Goal: Information Seeking & Learning: Learn about a topic

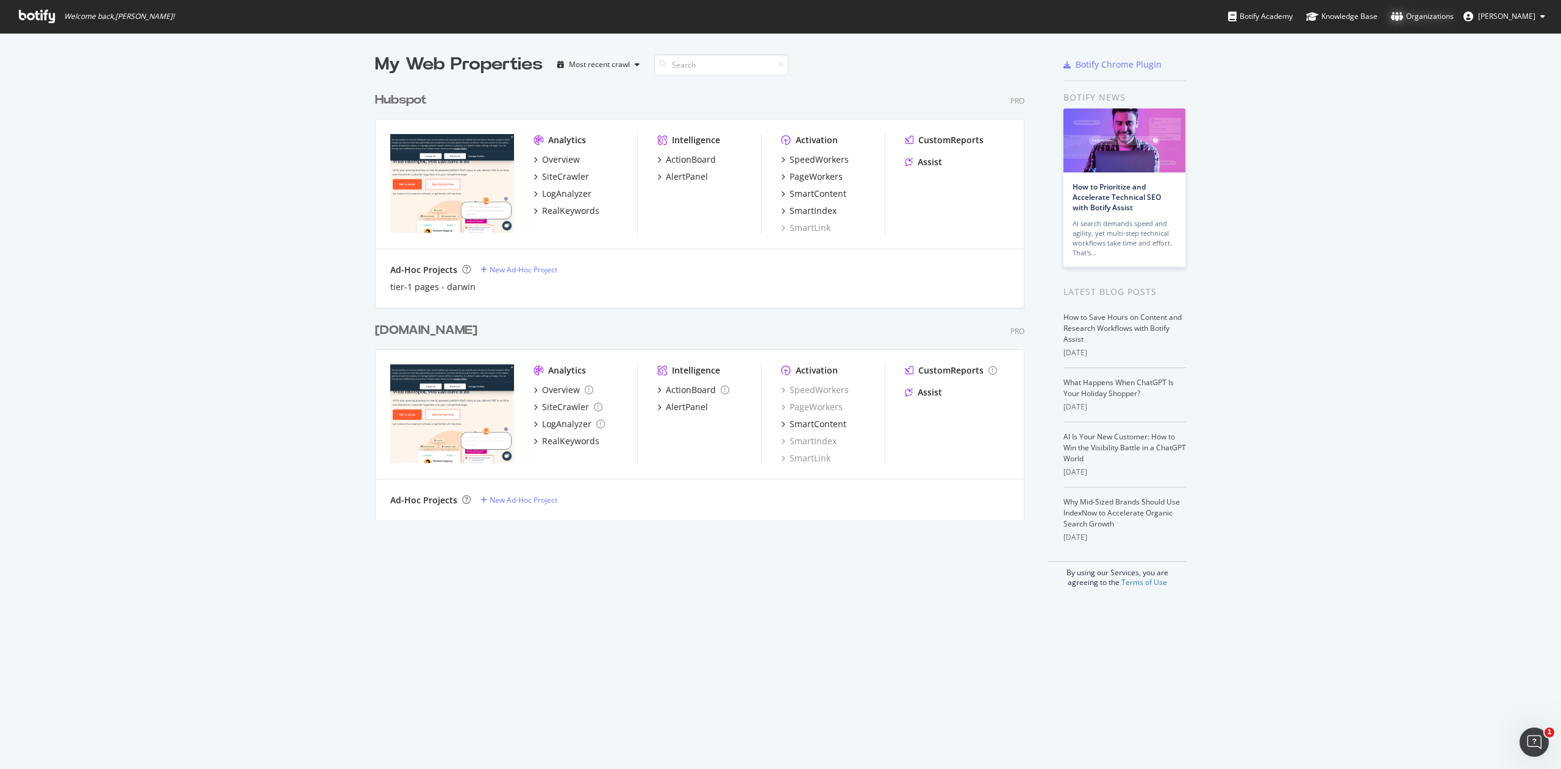
click at [1431, 17] on div "Organizations" at bounding box center [1422, 16] width 63 height 12
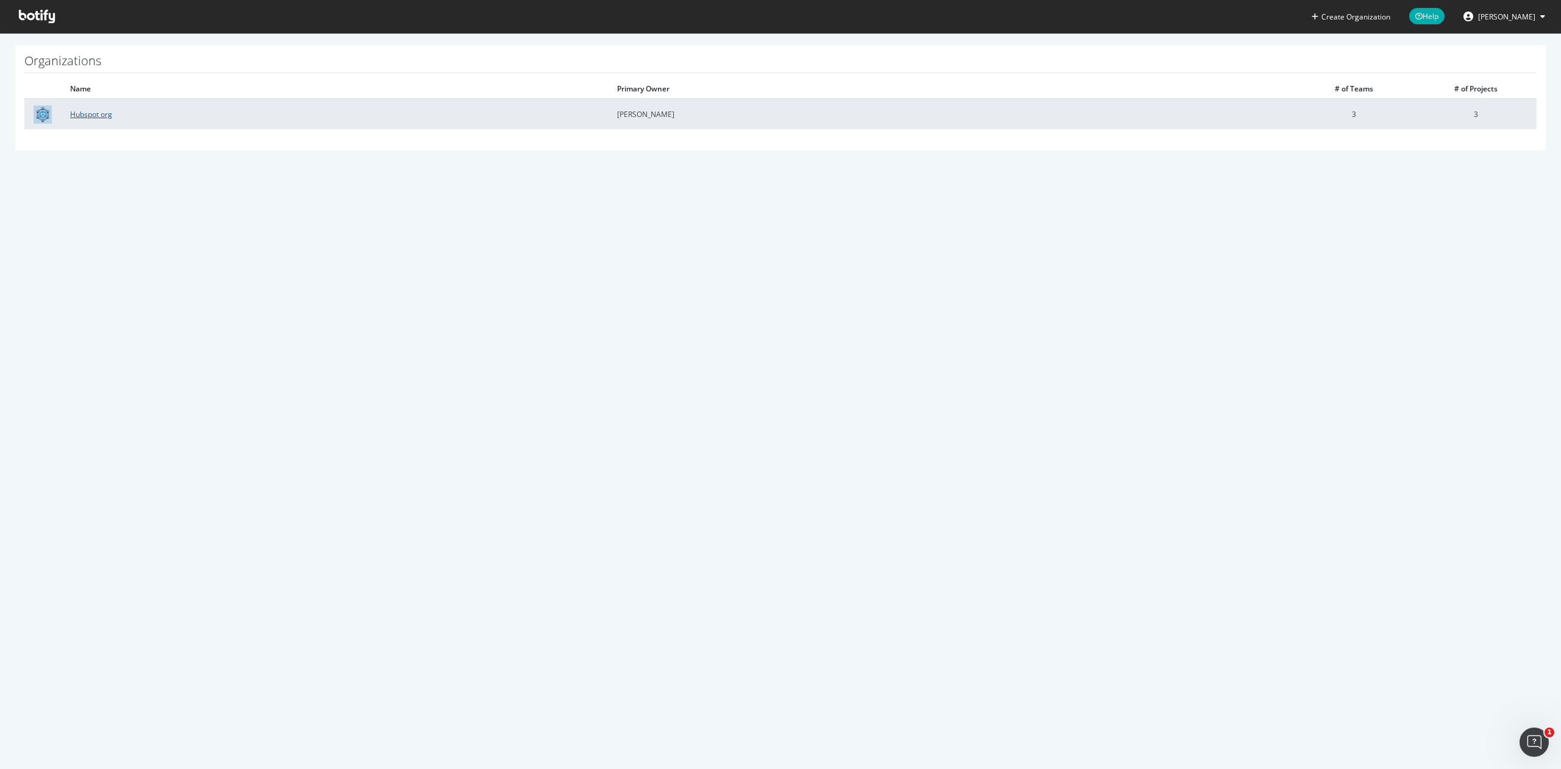
click at [85, 116] on link "Hubspot org" at bounding box center [91, 114] width 42 height 10
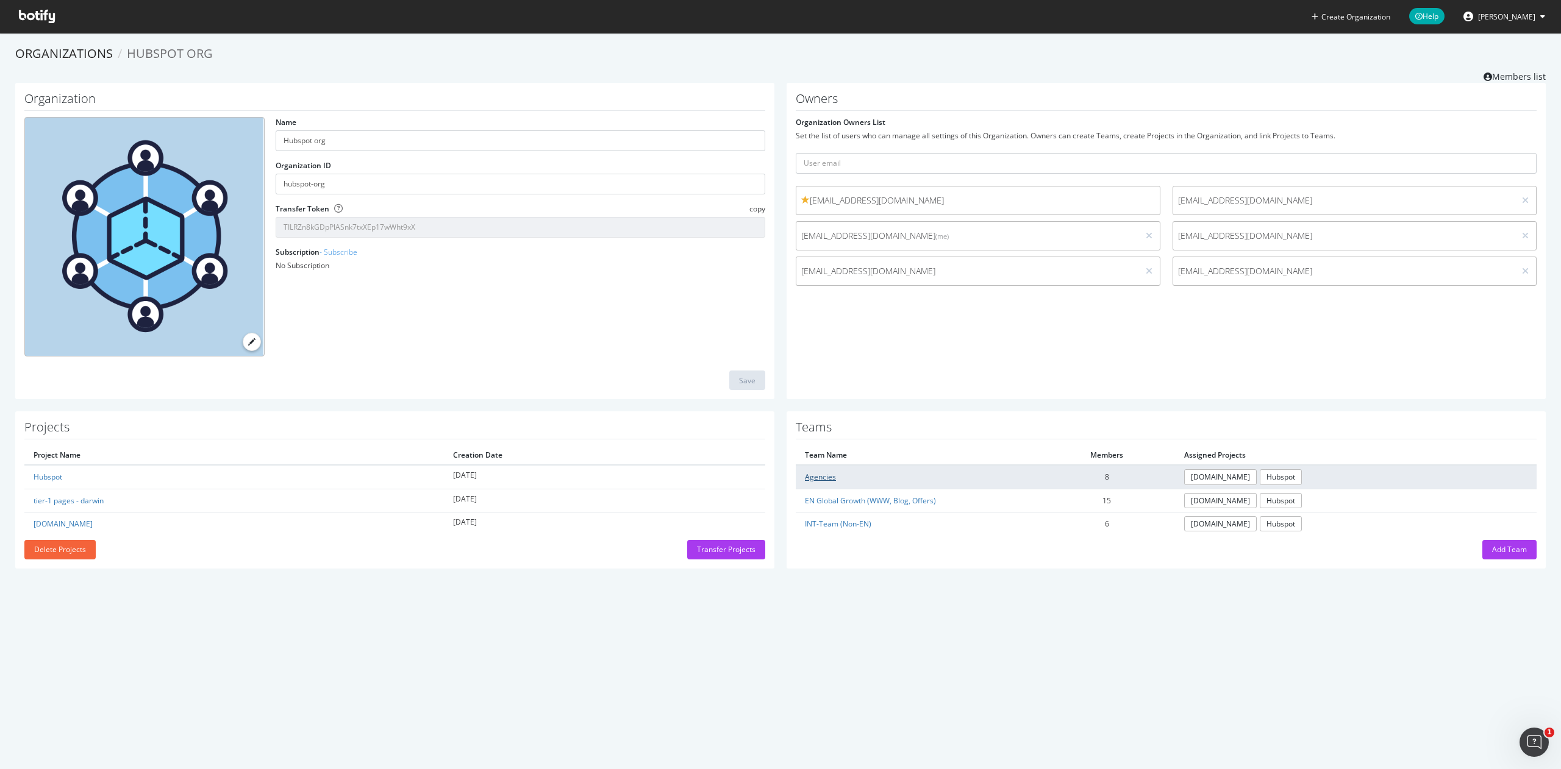
click at [813, 473] on link "Agencies" at bounding box center [820, 477] width 31 height 10
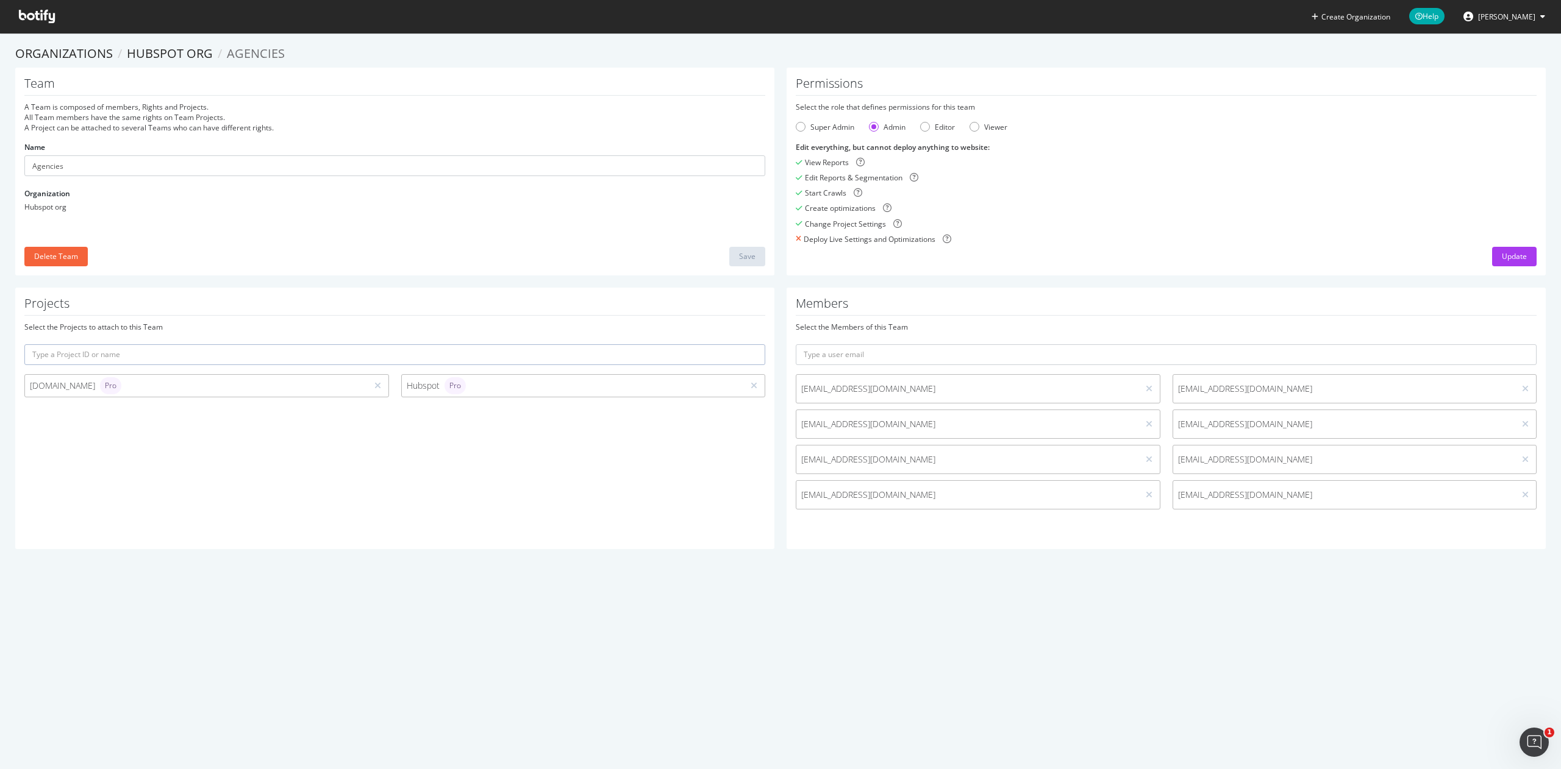
click at [281, 358] on input "text" at bounding box center [394, 354] width 741 height 21
click at [593, 579] on div "Create Organization Help Victor Pan Organizations Hubspot org Agencies Team A T…" at bounding box center [780, 384] width 1561 height 769
click at [856, 353] on input "text" at bounding box center [1166, 354] width 741 height 21
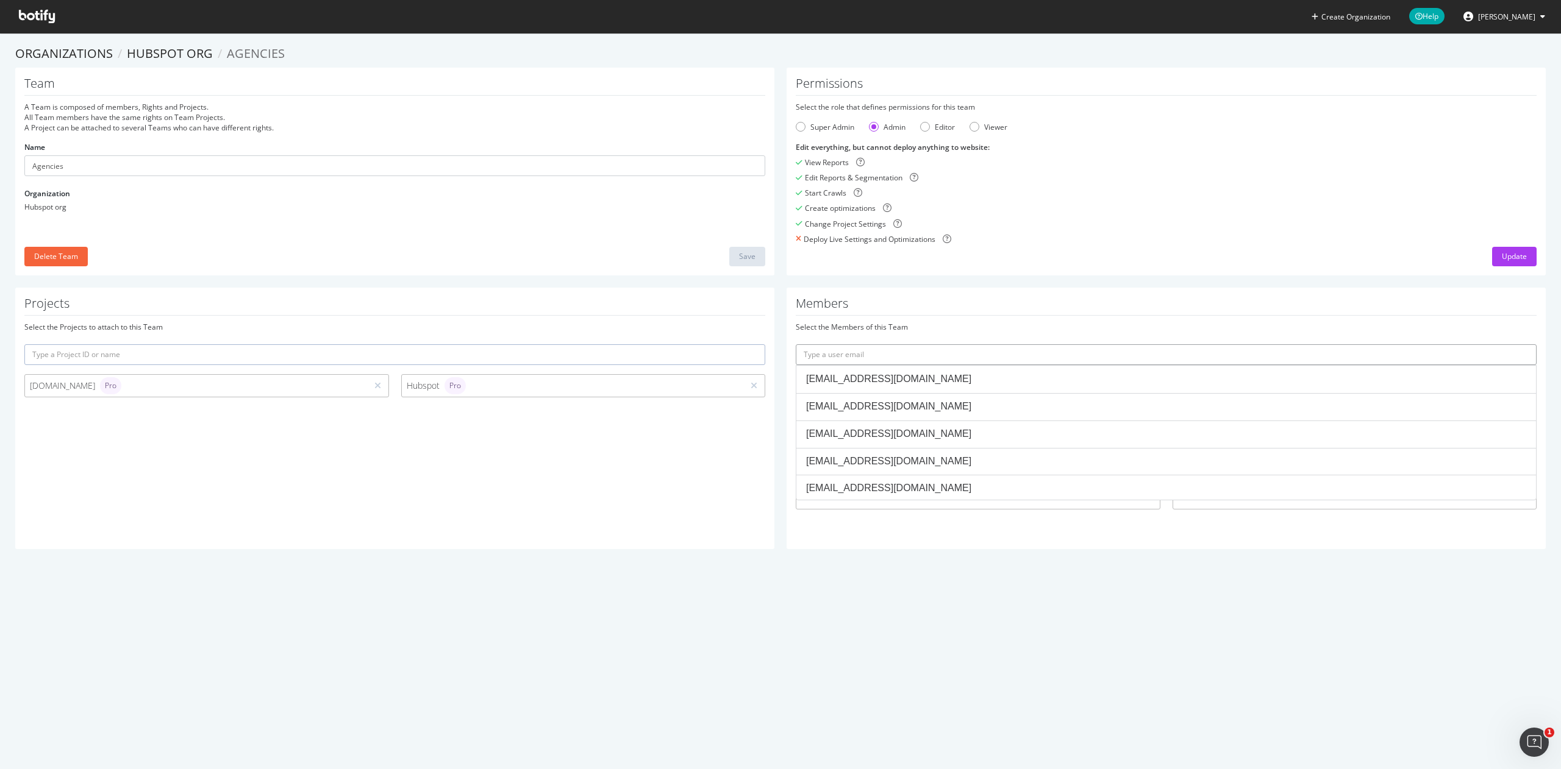
paste input "alaporte@hubspot.com"
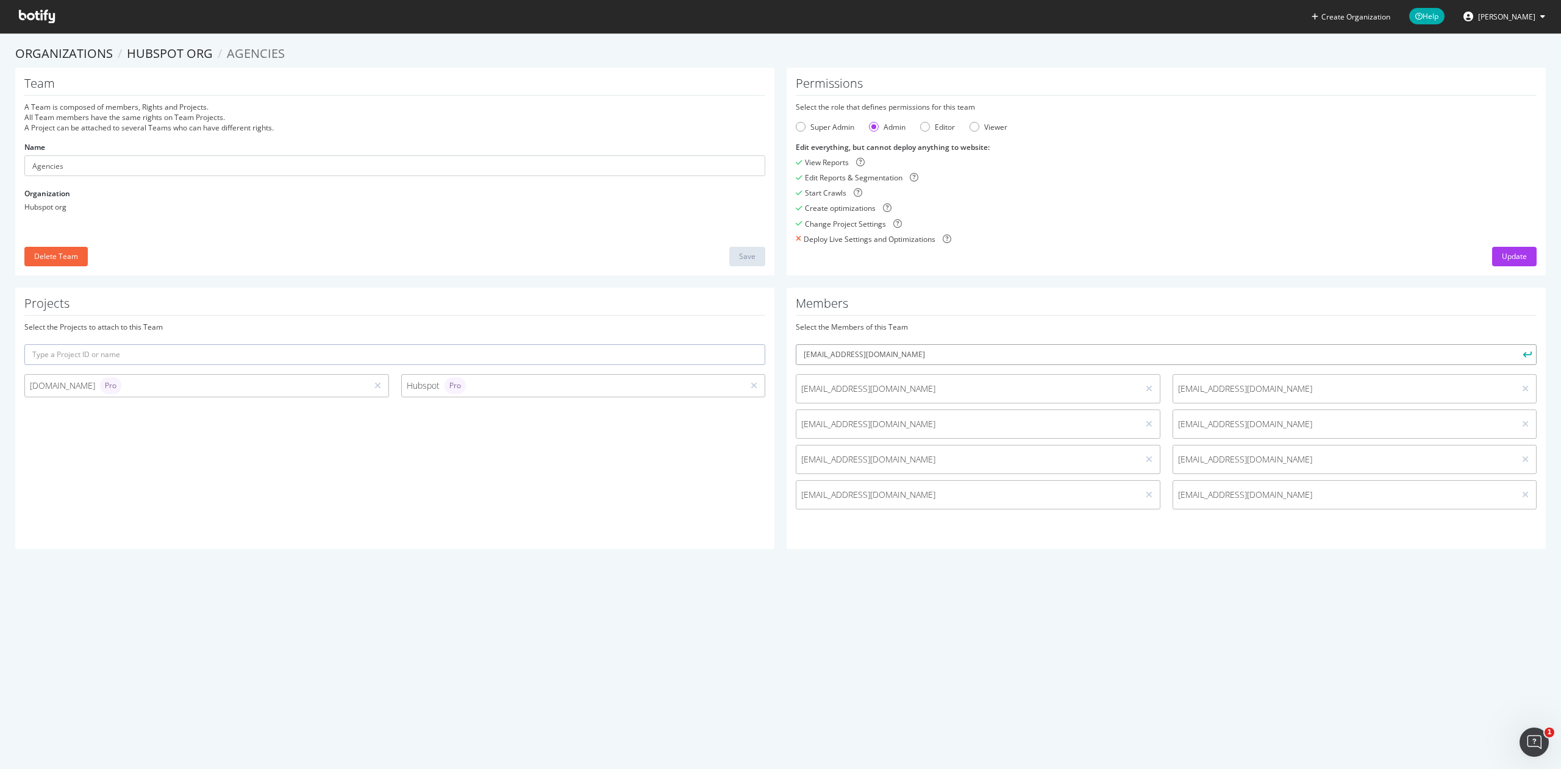
type input "alaporte@hubspot.com"
click at [1515, 344] on button "submit" at bounding box center [1525, 354] width 21 height 21
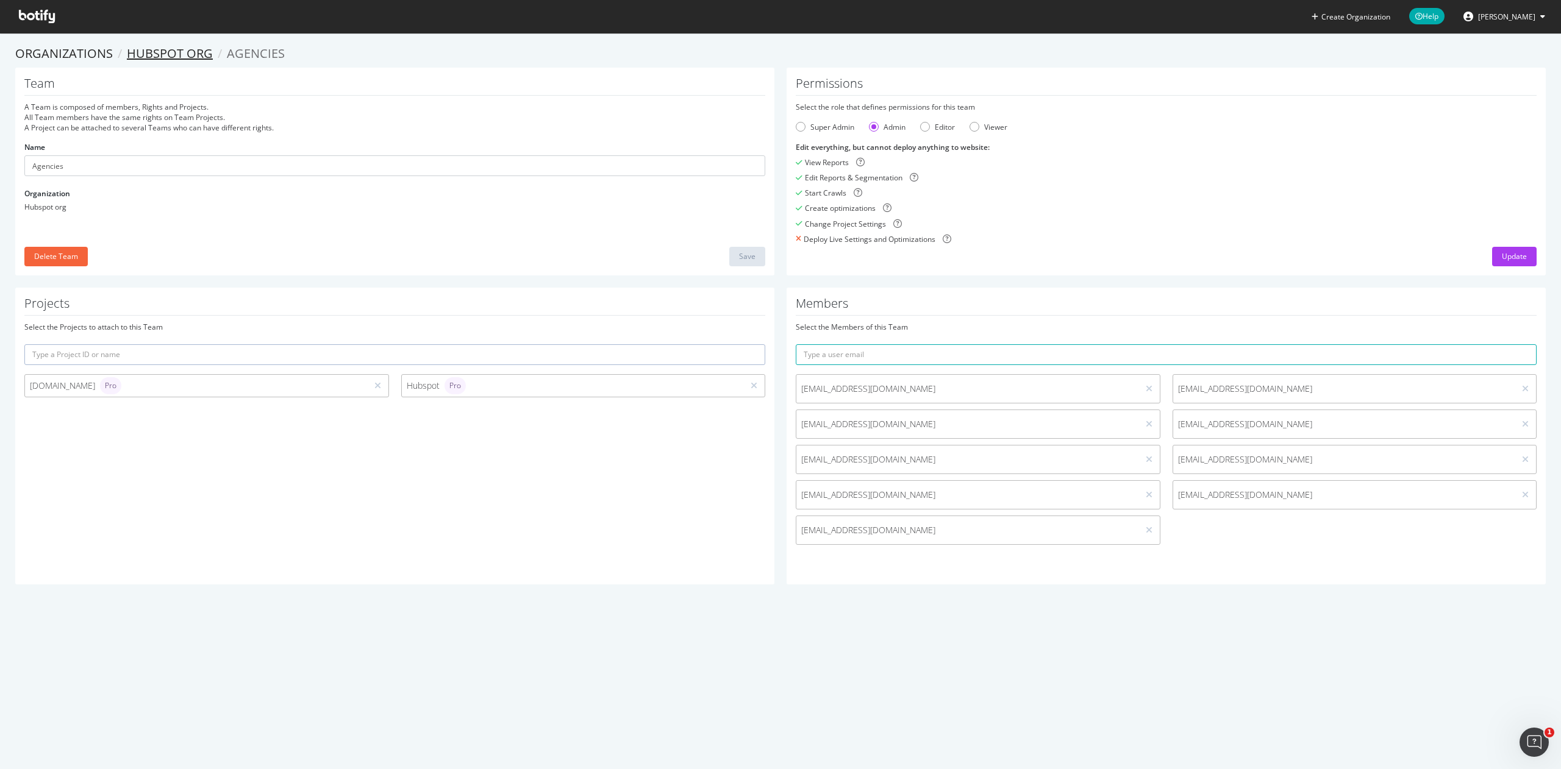
click at [179, 50] on link "Hubspot org" at bounding box center [170, 53] width 86 height 16
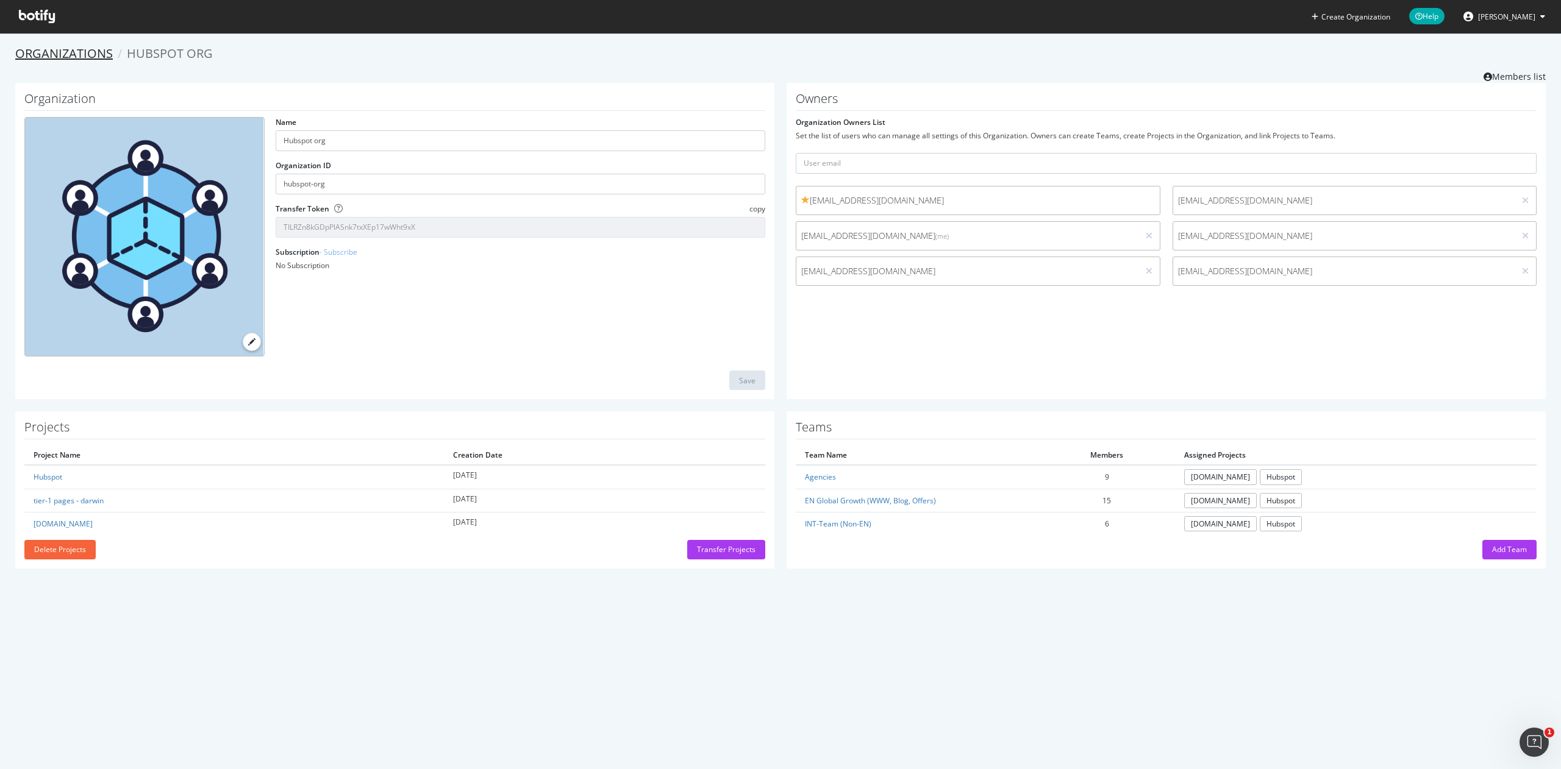
click at [66, 58] on link "Organizations" at bounding box center [64, 53] width 98 height 16
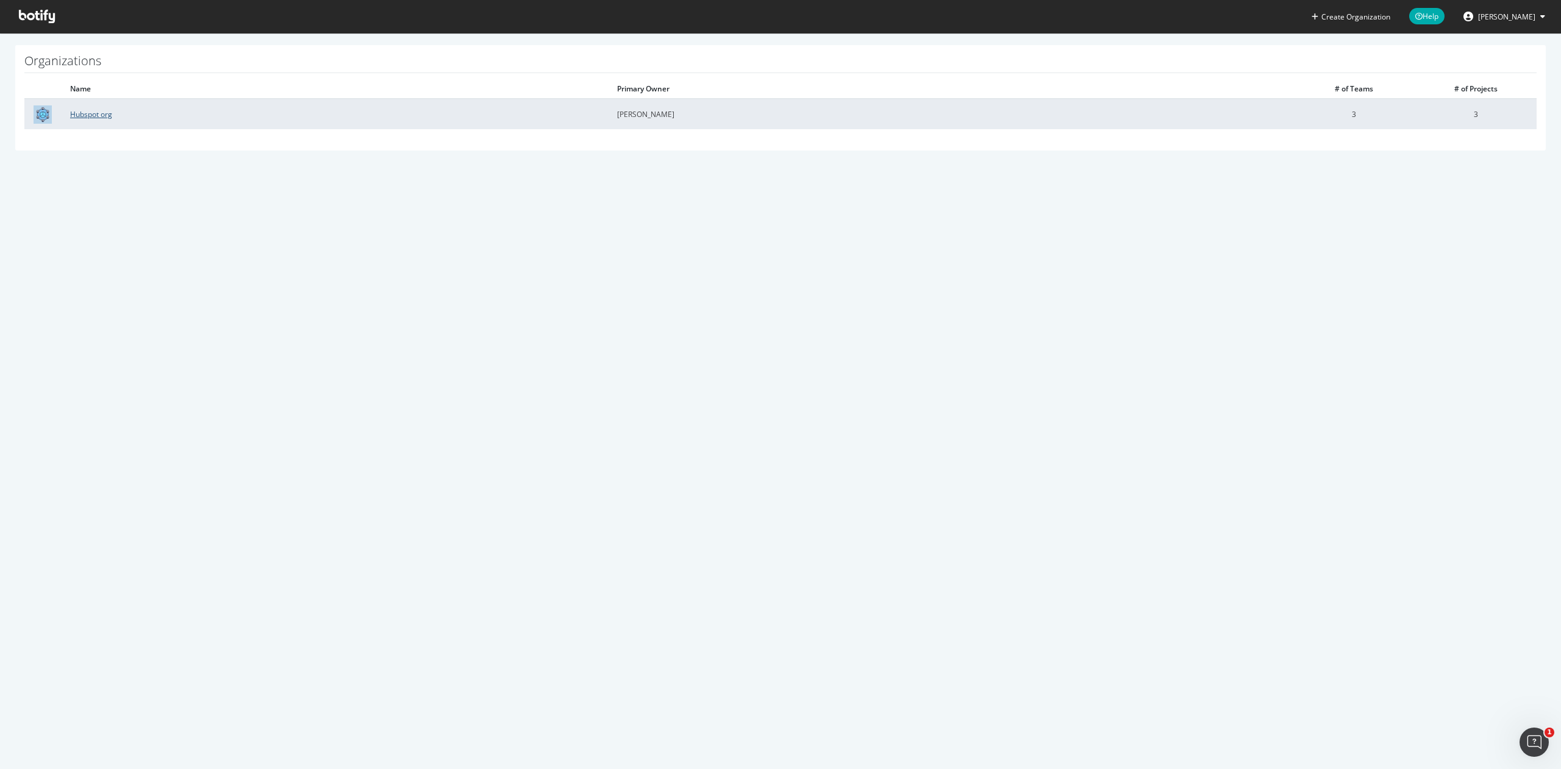
click at [84, 116] on link "Hubspot org" at bounding box center [91, 114] width 42 height 10
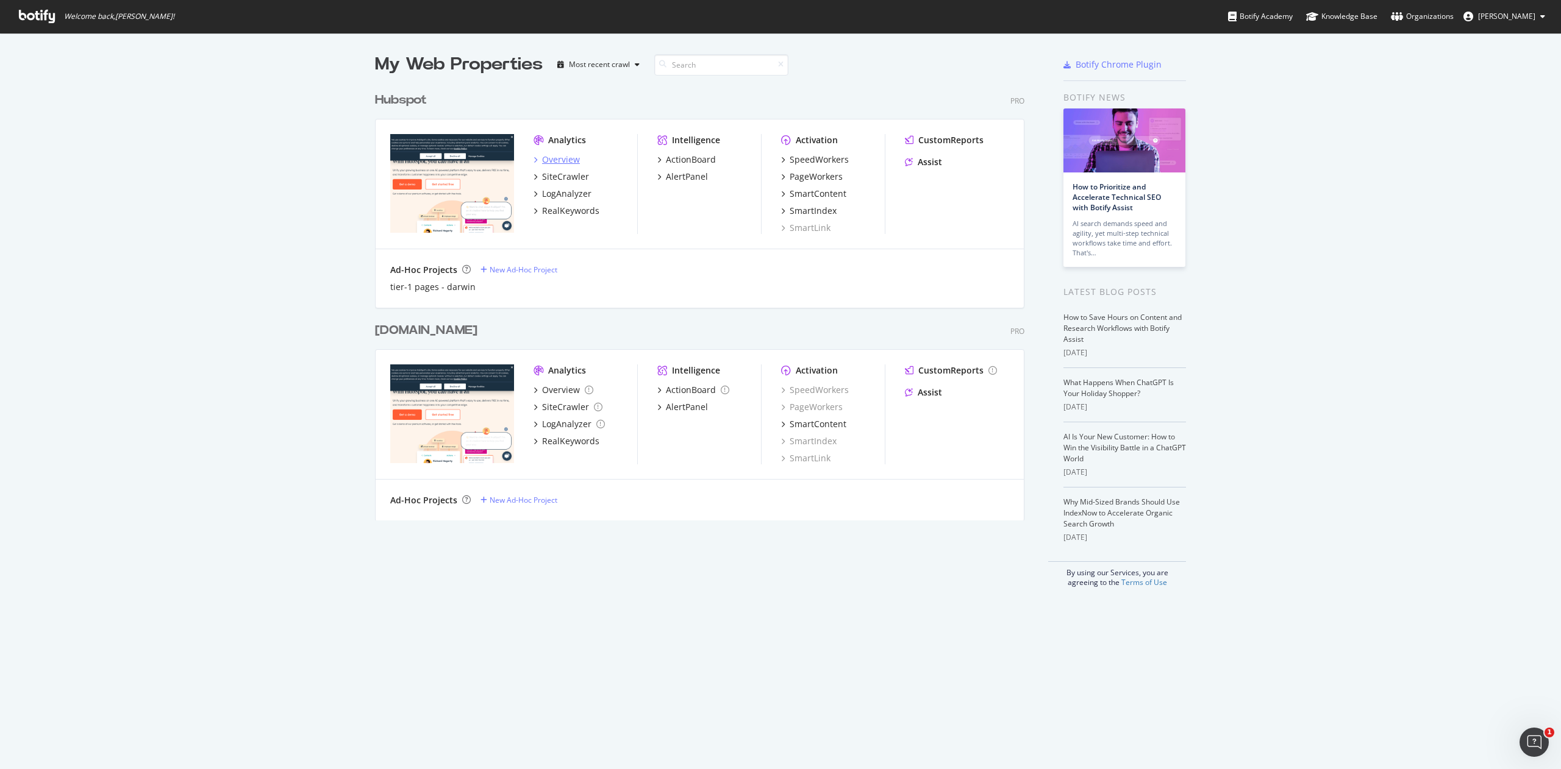
click at [542, 156] on div "Overview" at bounding box center [561, 160] width 38 height 12
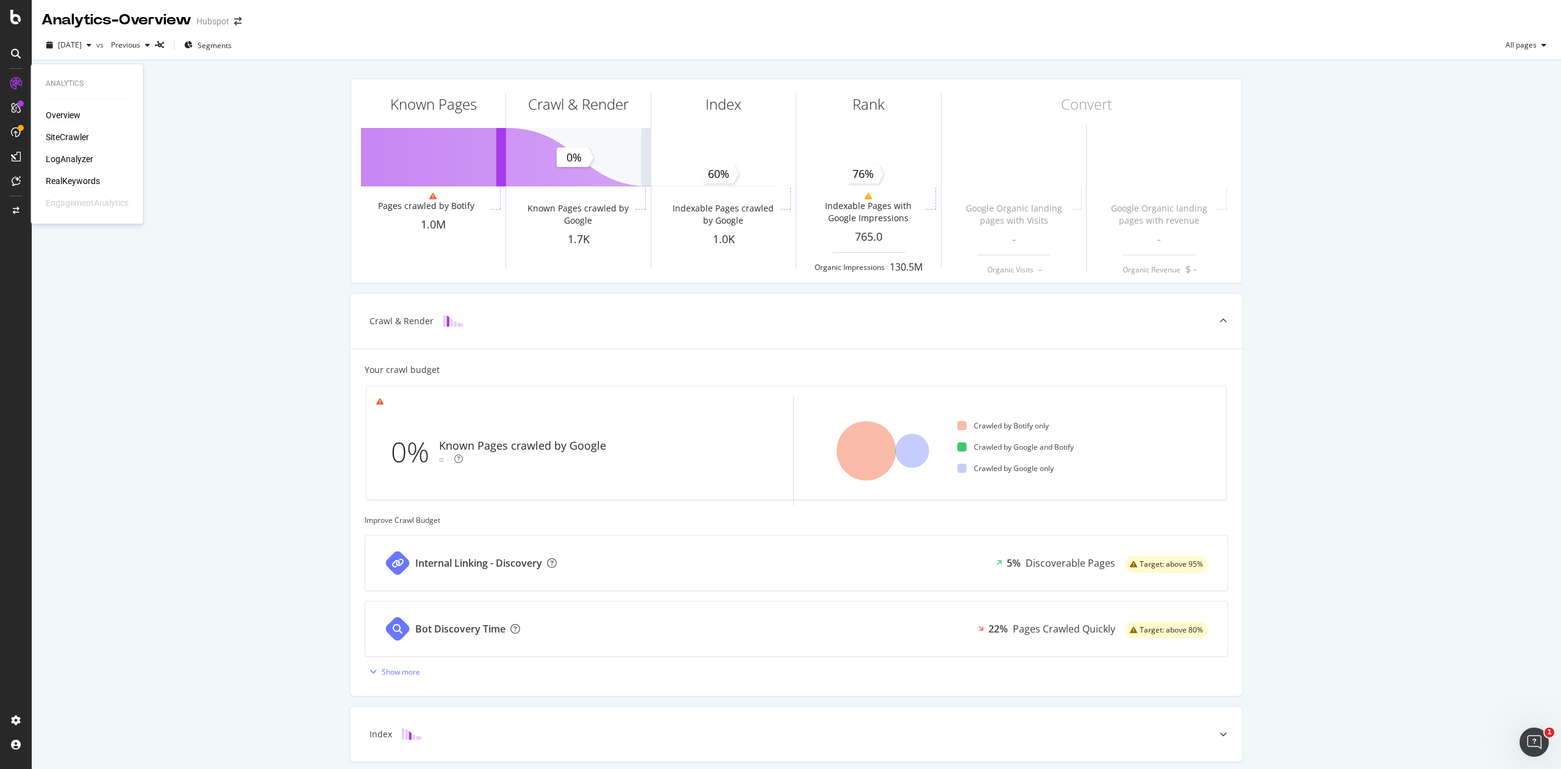
click at [80, 177] on div "RealKeywords" at bounding box center [73, 181] width 54 height 12
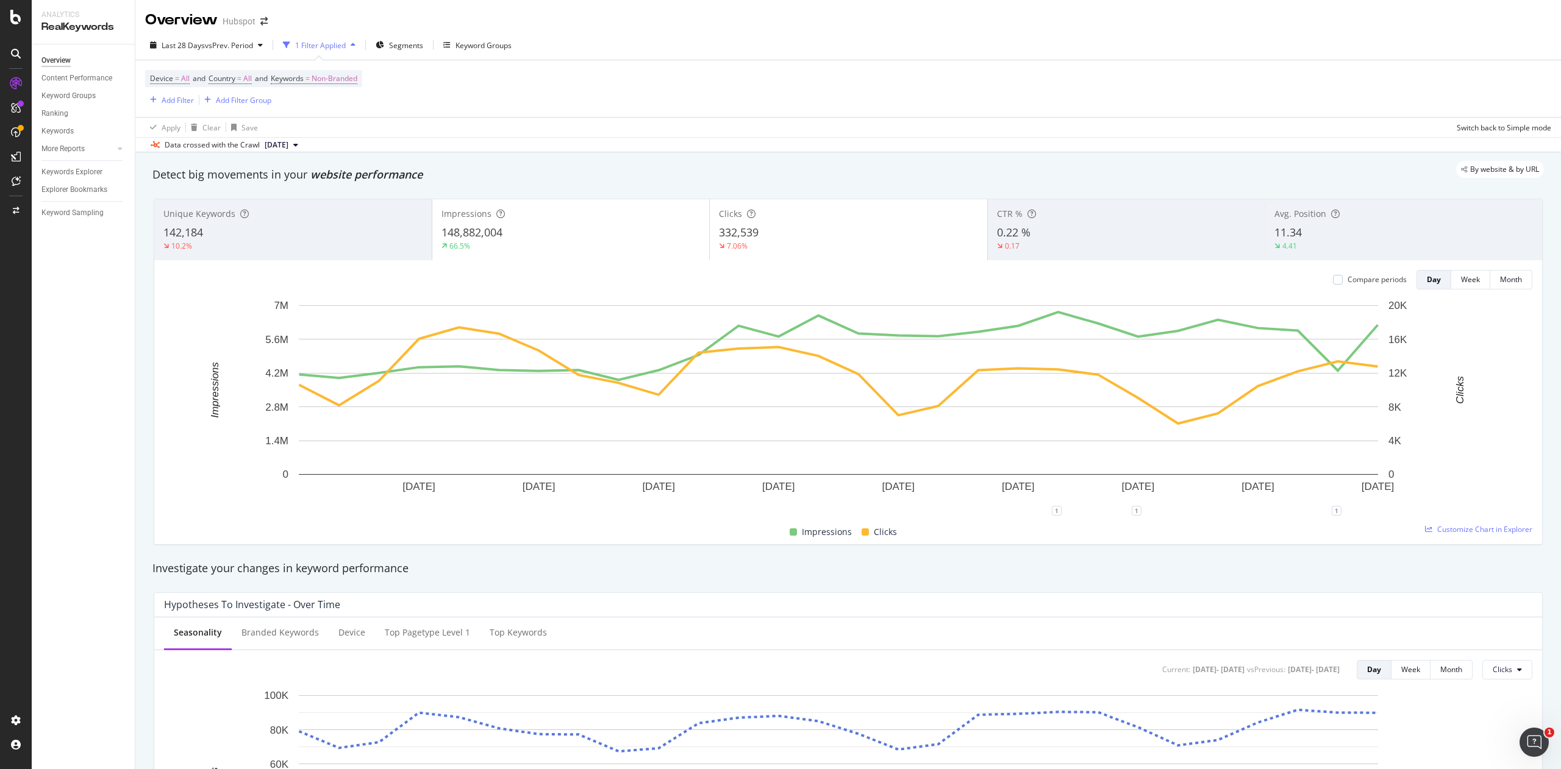
click at [345, 51] on div "1 Filter Applied" at bounding box center [319, 45] width 82 height 18
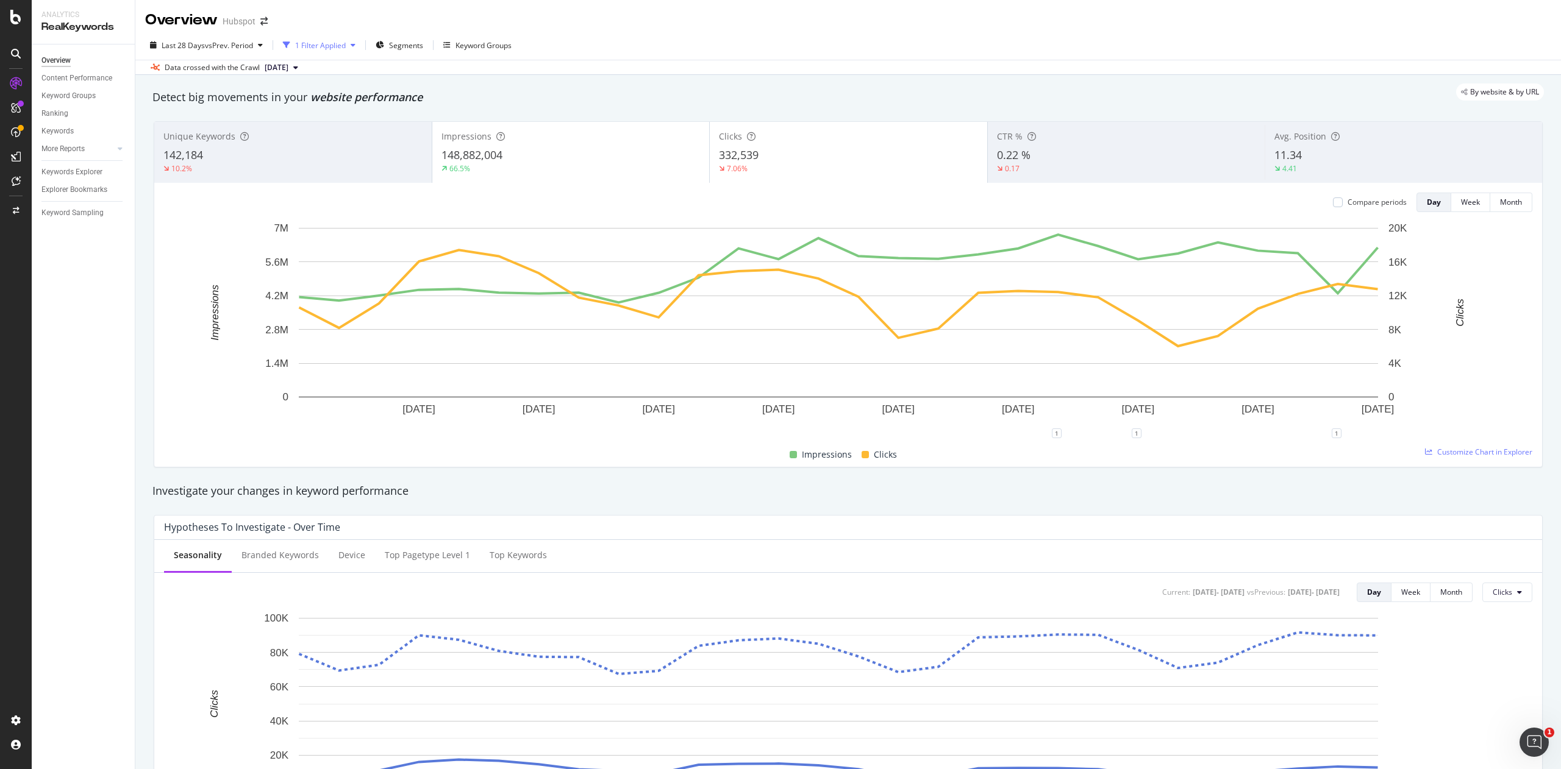
click at [344, 48] on div "1 Filter Applied" at bounding box center [320, 45] width 51 height 10
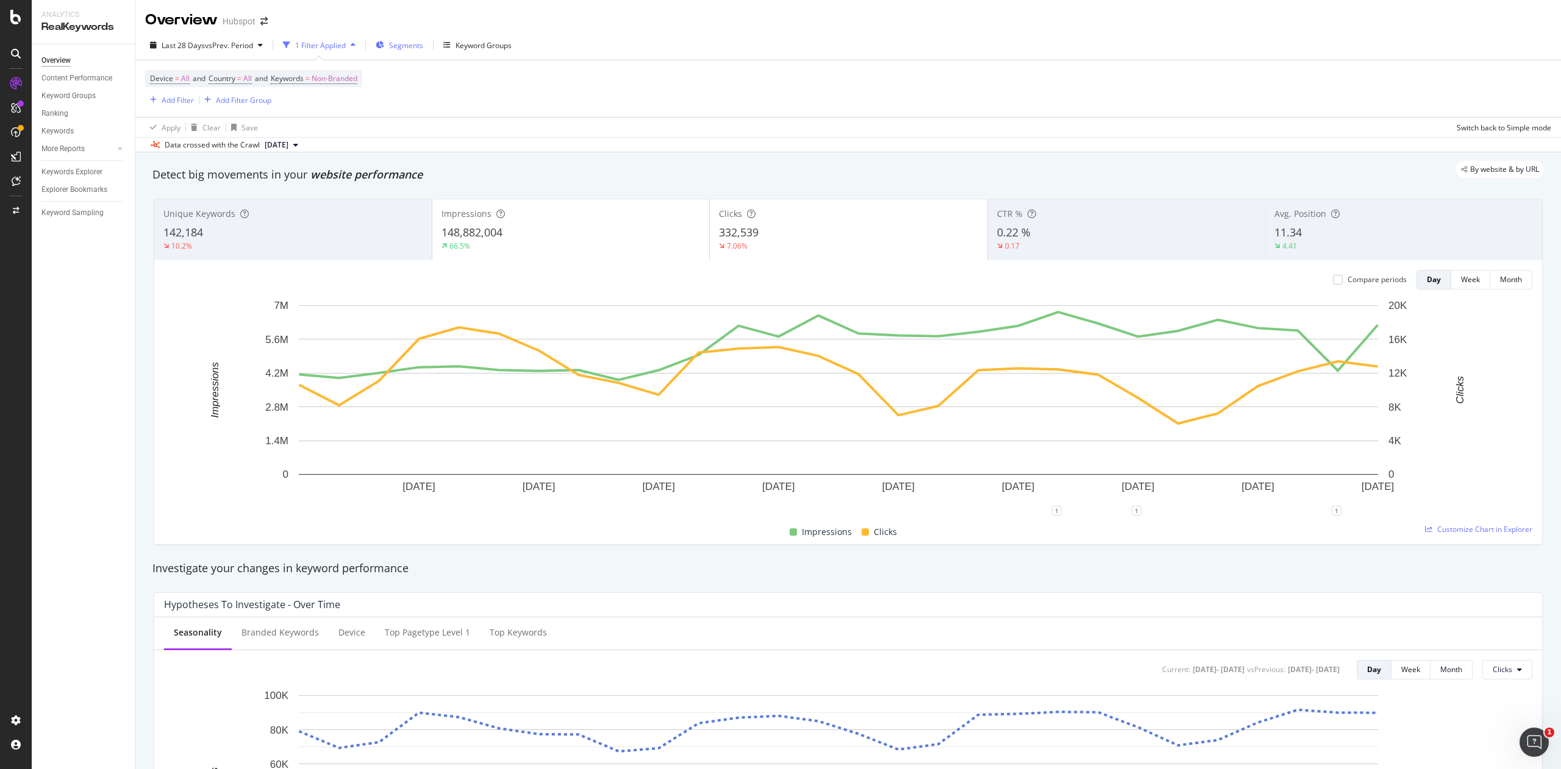
click at [396, 46] on span "Segments" at bounding box center [406, 45] width 34 height 10
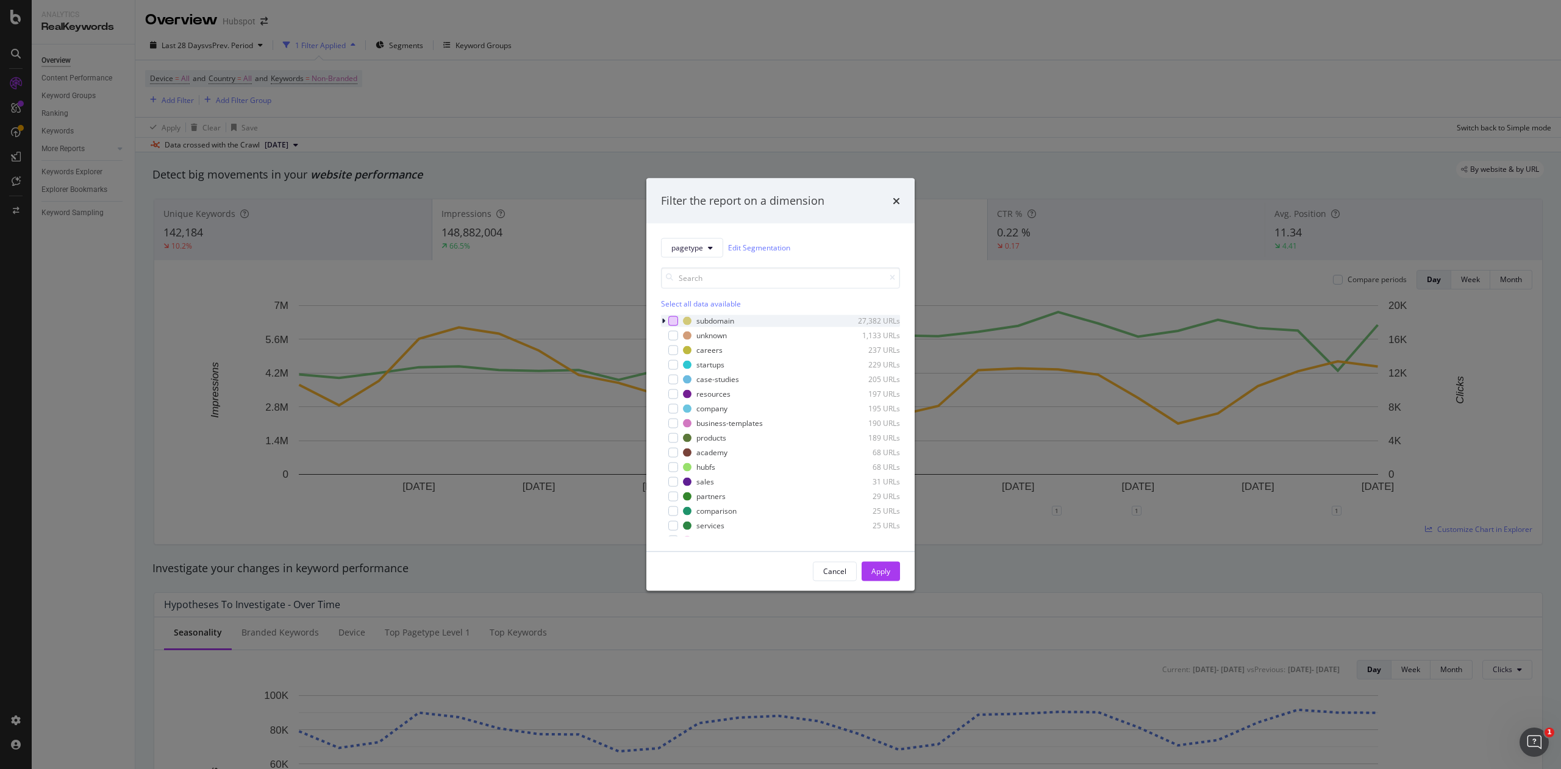
click at [672, 323] on div "modal" at bounding box center [673, 321] width 10 height 10
click at [671, 316] on div "modal" at bounding box center [673, 321] width 10 height 10
click at [895, 199] on icon "times" at bounding box center [895, 201] width 7 height 10
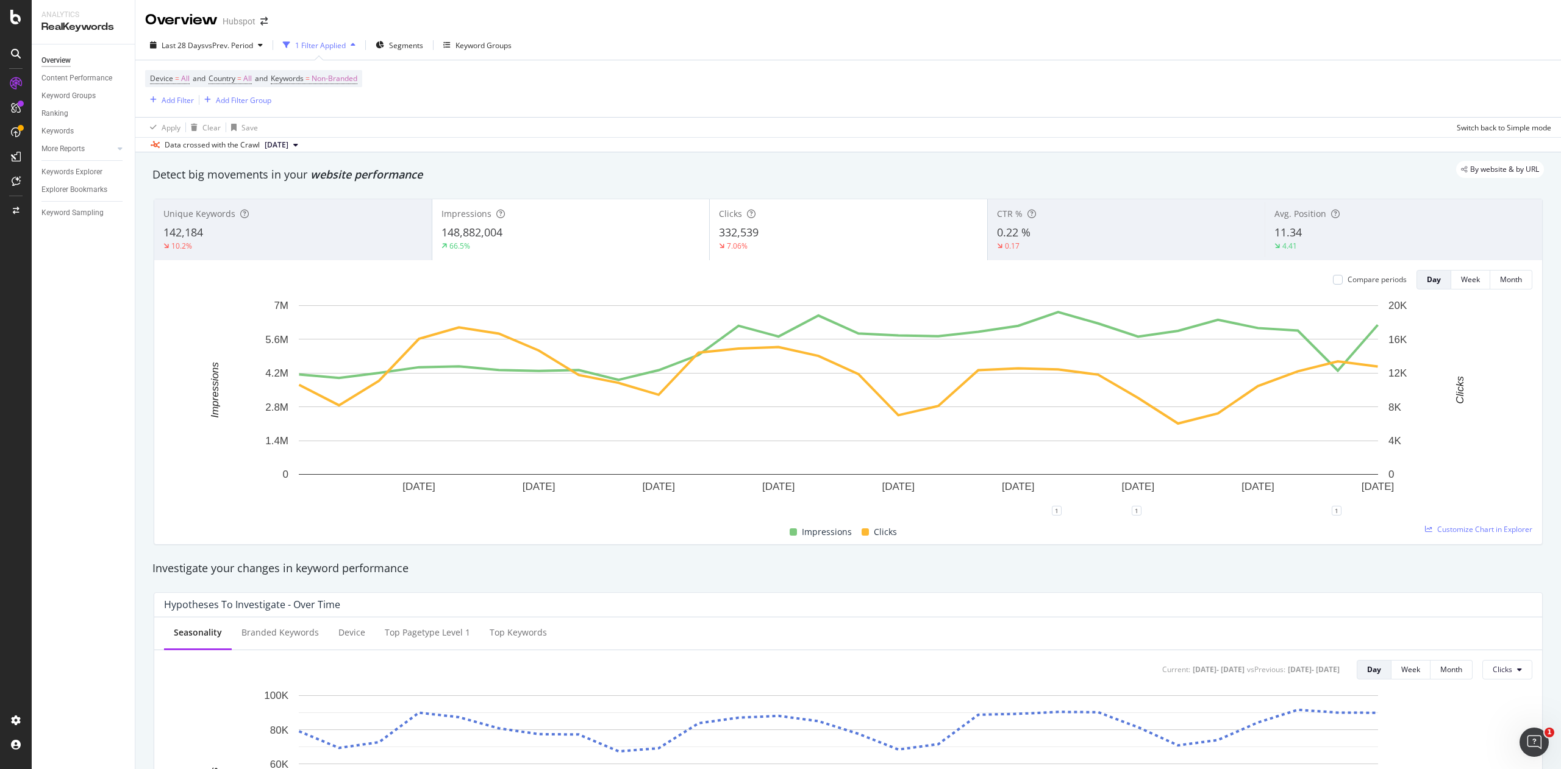
click at [325, 37] on div "1 Filter Applied" at bounding box center [319, 45] width 82 height 18
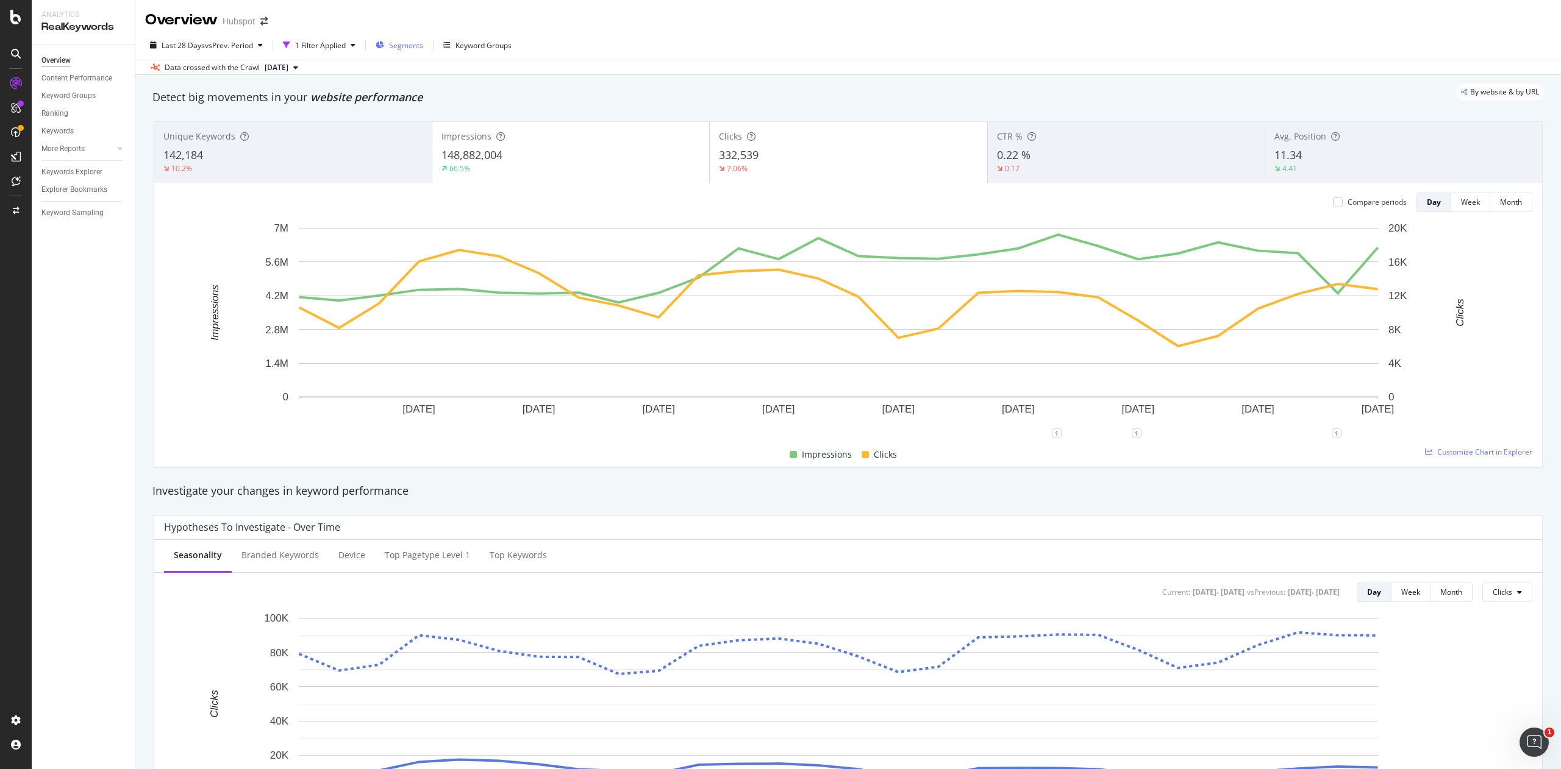
click at [423, 40] on span "Segments" at bounding box center [406, 45] width 34 height 10
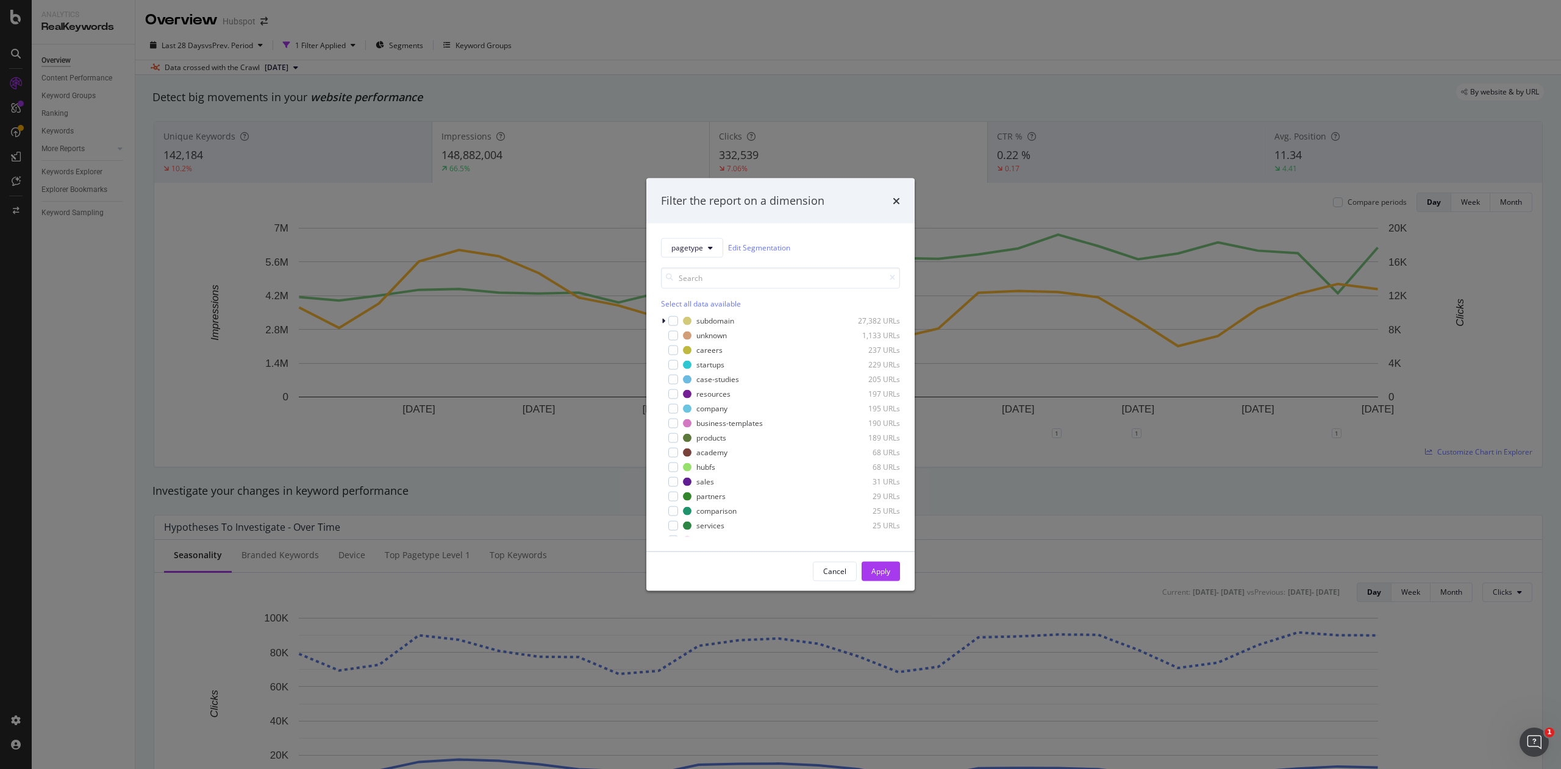
click at [368, 28] on div "Filter the report on a dimension pagetype Edit Segmentation Select all data ava…" at bounding box center [780, 384] width 1561 height 769
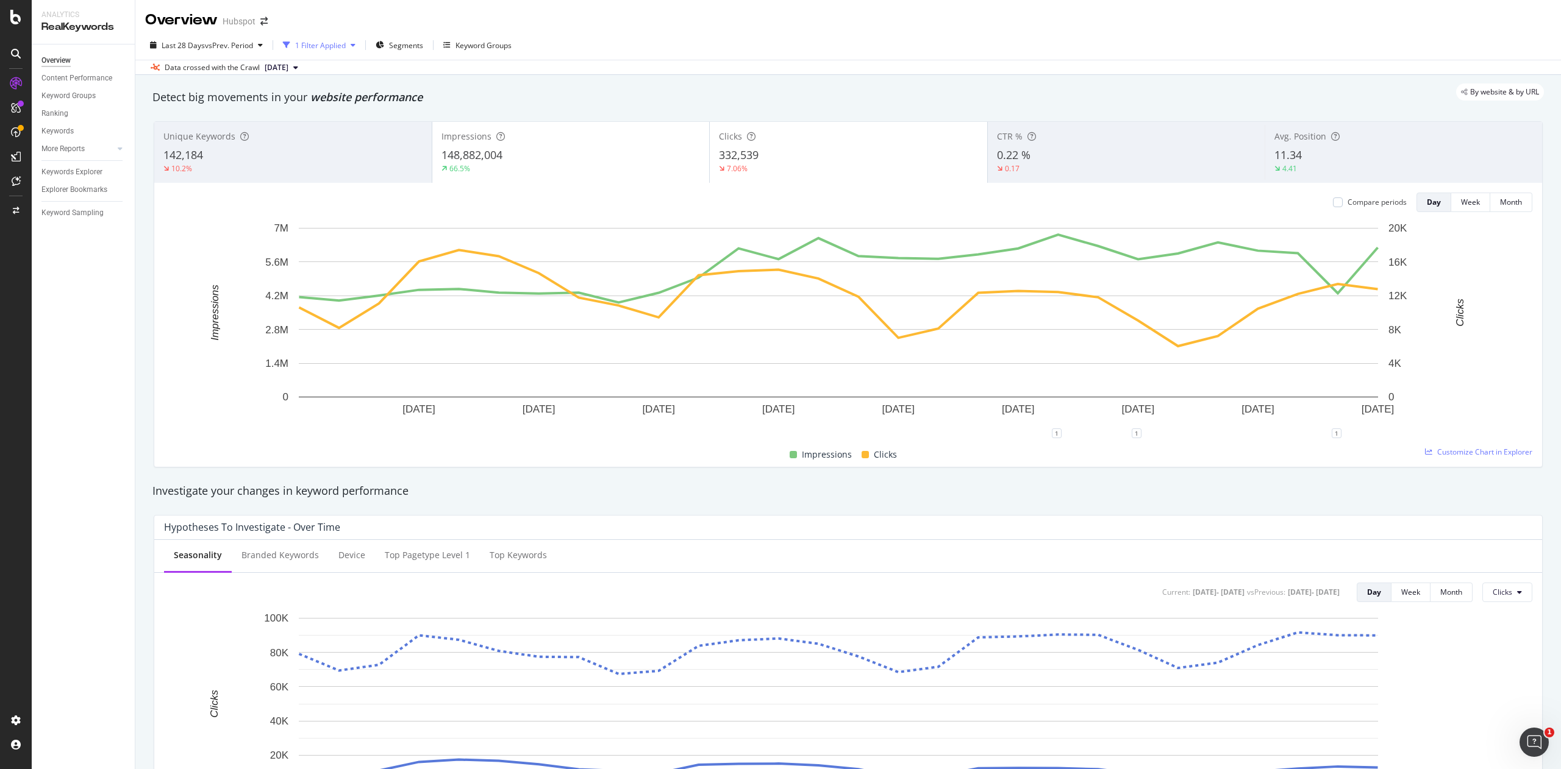
click at [344, 50] on div "1 Filter Applied" at bounding box center [320, 45] width 51 height 10
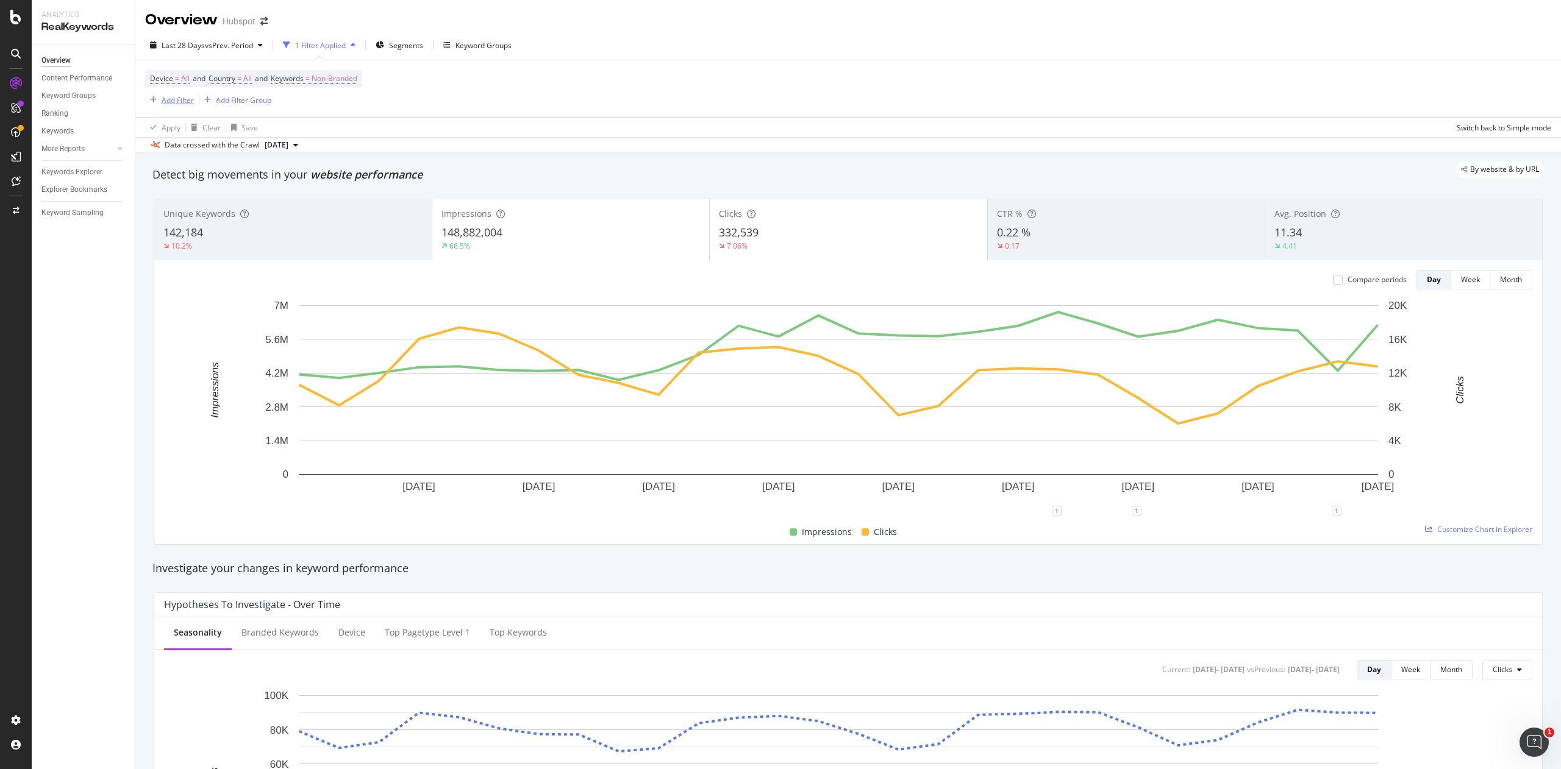
click at [167, 101] on div "Add Filter" at bounding box center [178, 100] width 32 height 10
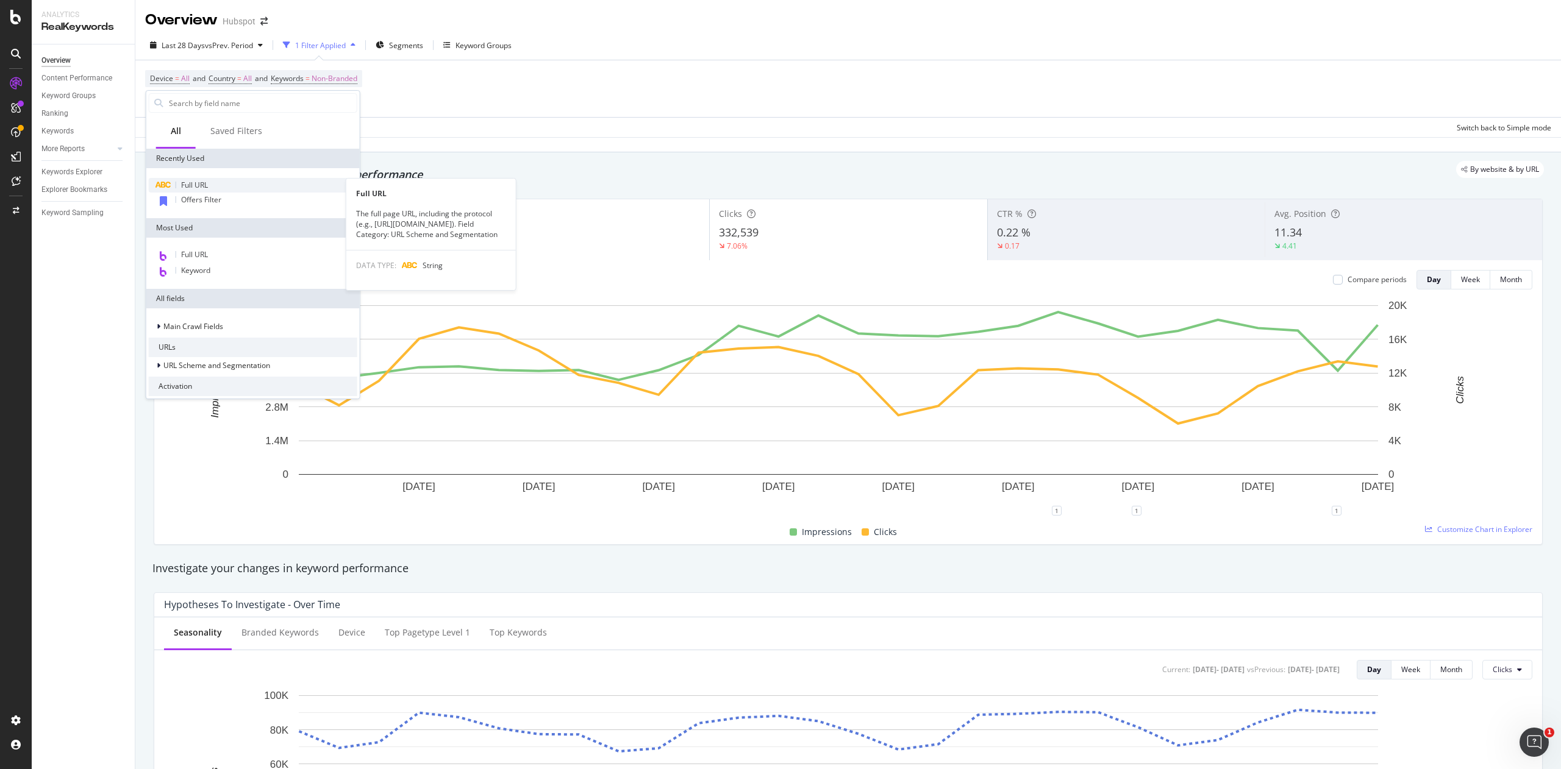
click at [273, 185] on div "Full URL" at bounding box center [253, 185] width 208 height 15
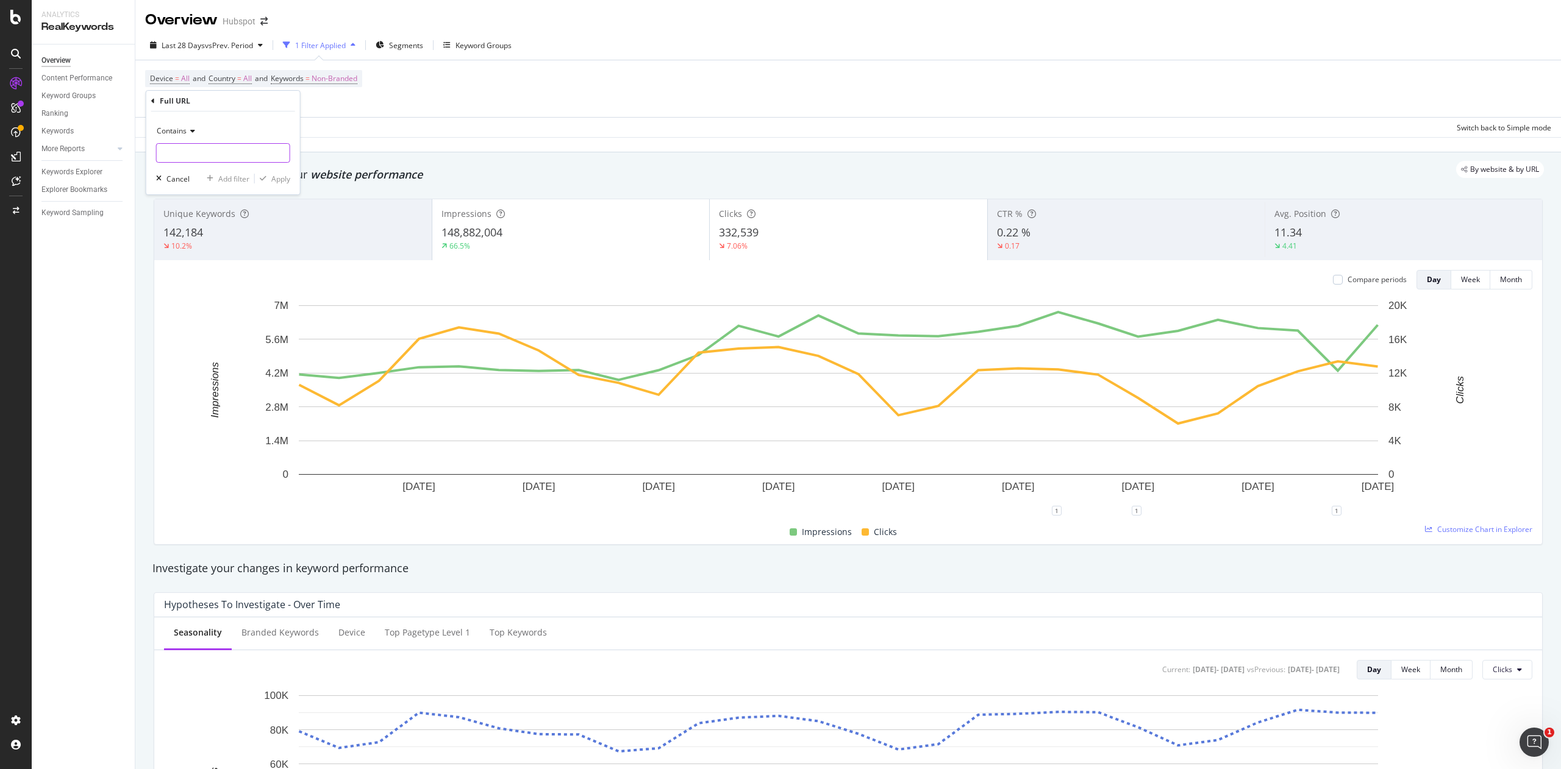
click at [256, 150] on input "text" at bounding box center [223, 153] width 133 height 20
type input "developers.hubspot.com"
click at [279, 183] on div "Apply" at bounding box center [280, 179] width 19 height 10
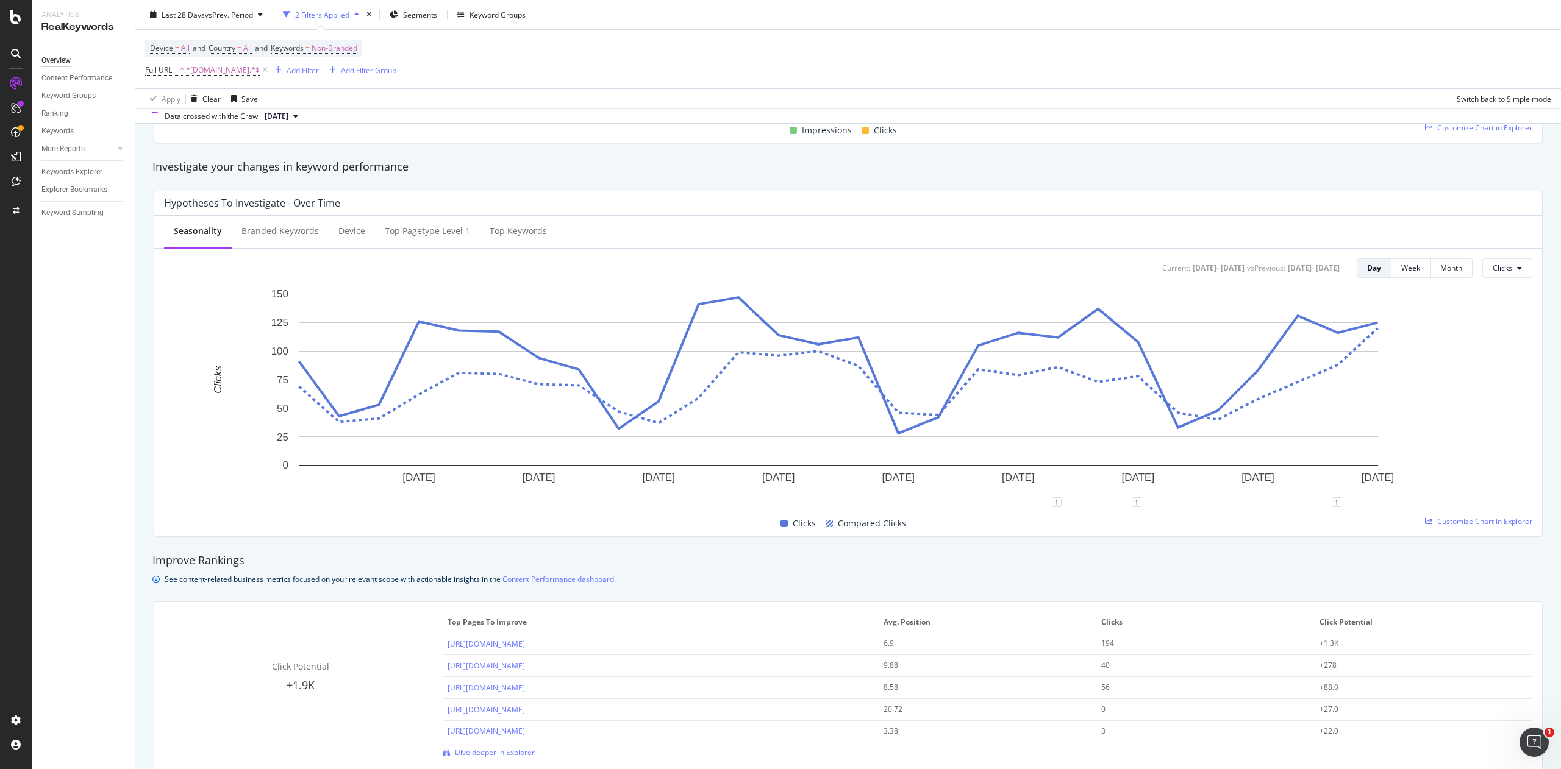
scroll to position [405, 0]
click at [76, 155] on div "LogAnalyzer" at bounding box center [70, 159] width 48 height 12
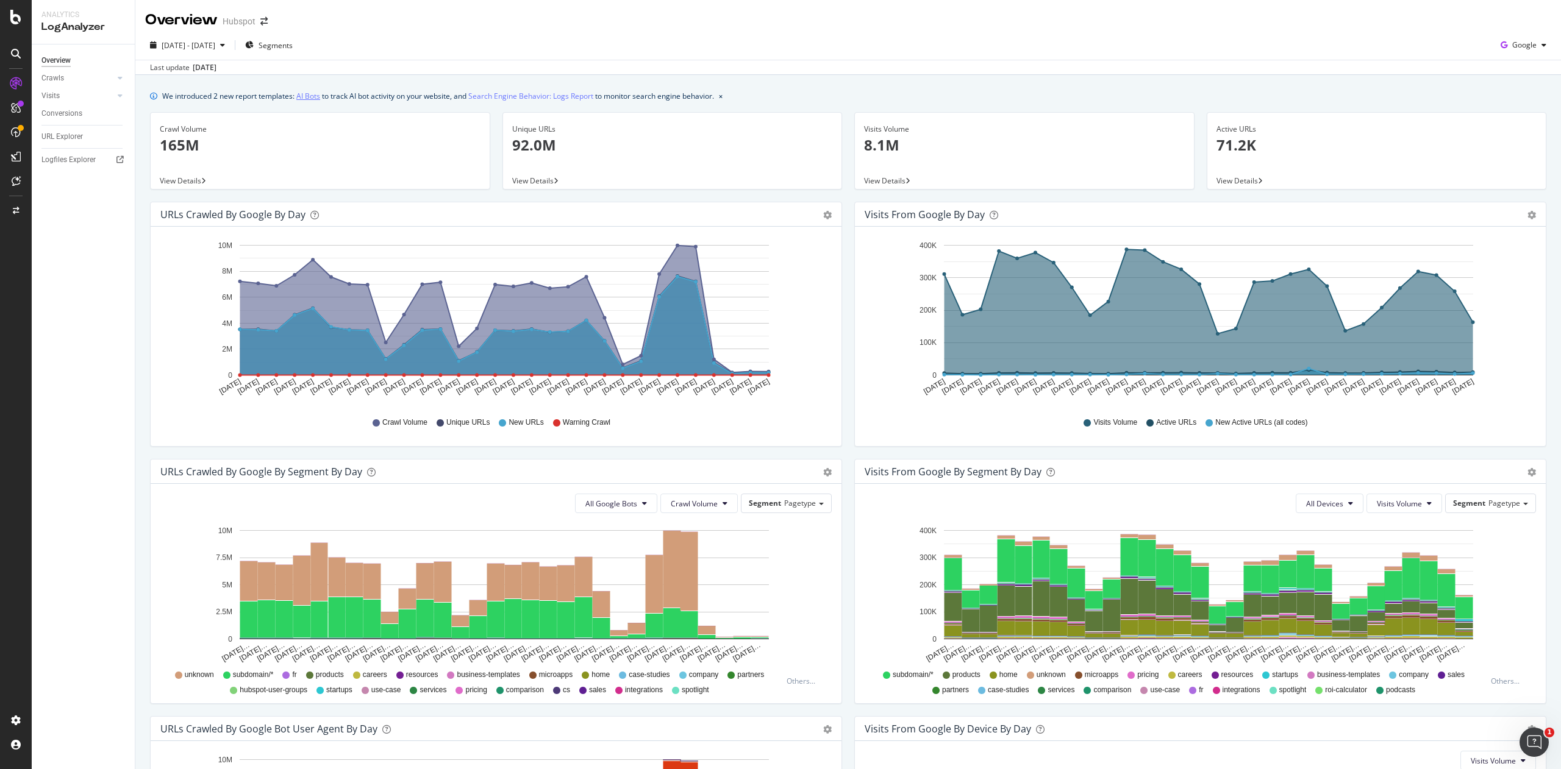
click at [315, 97] on link "AI Bots" at bounding box center [308, 96] width 24 height 13
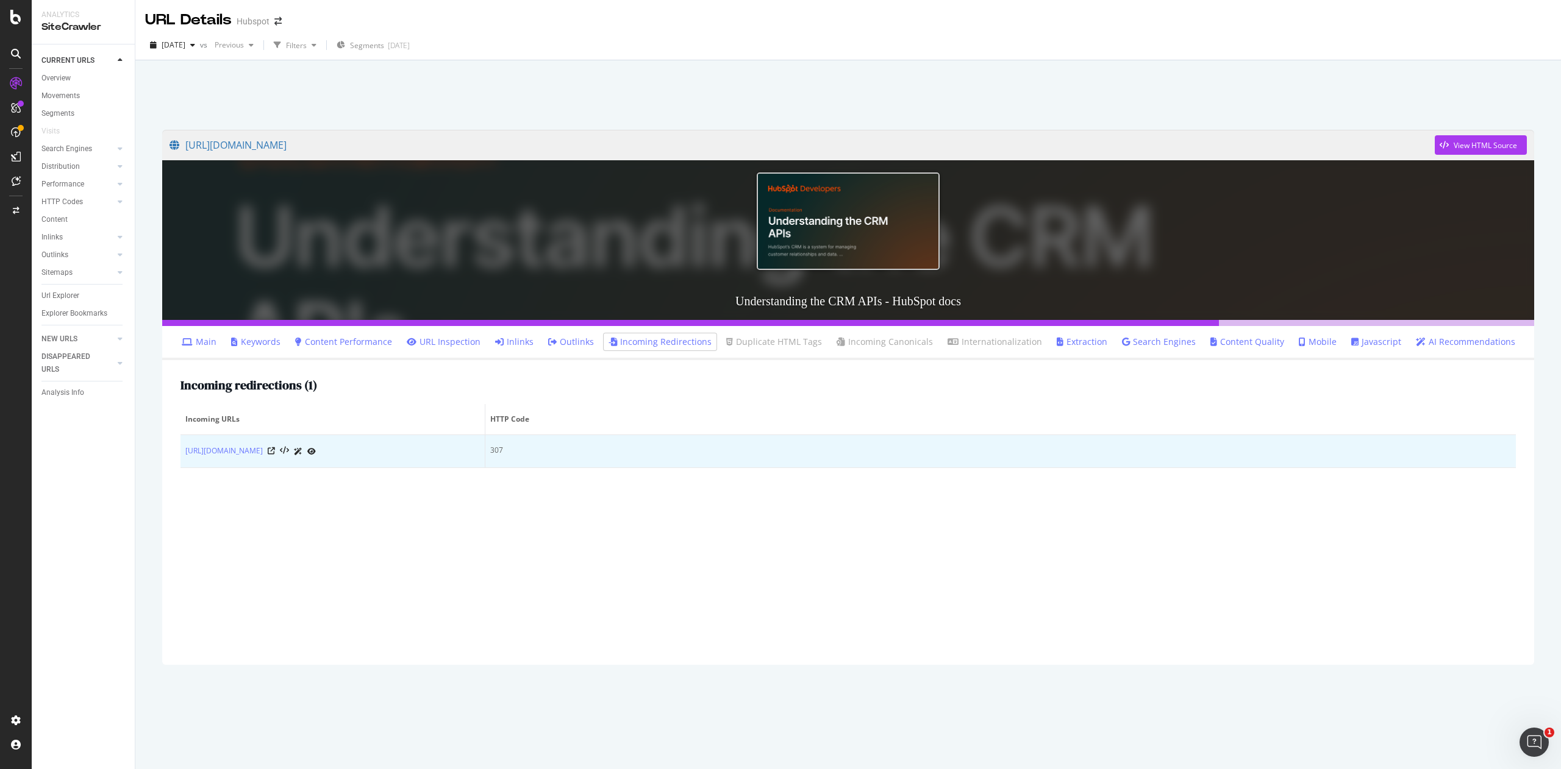
click at [262, 458] on div "https://developers.hubspot.com/docs/guides" at bounding box center [332, 451] width 294 height 13
click at [263, 452] on link "https://developers.hubspot.com/docs/guides" at bounding box center [223, 451] width 77 height 12
click at [275, 453] on icon at bounding box center [271, 450] width 7 height 7
